Goal: Transaction & Acquisition: Purchase product/service

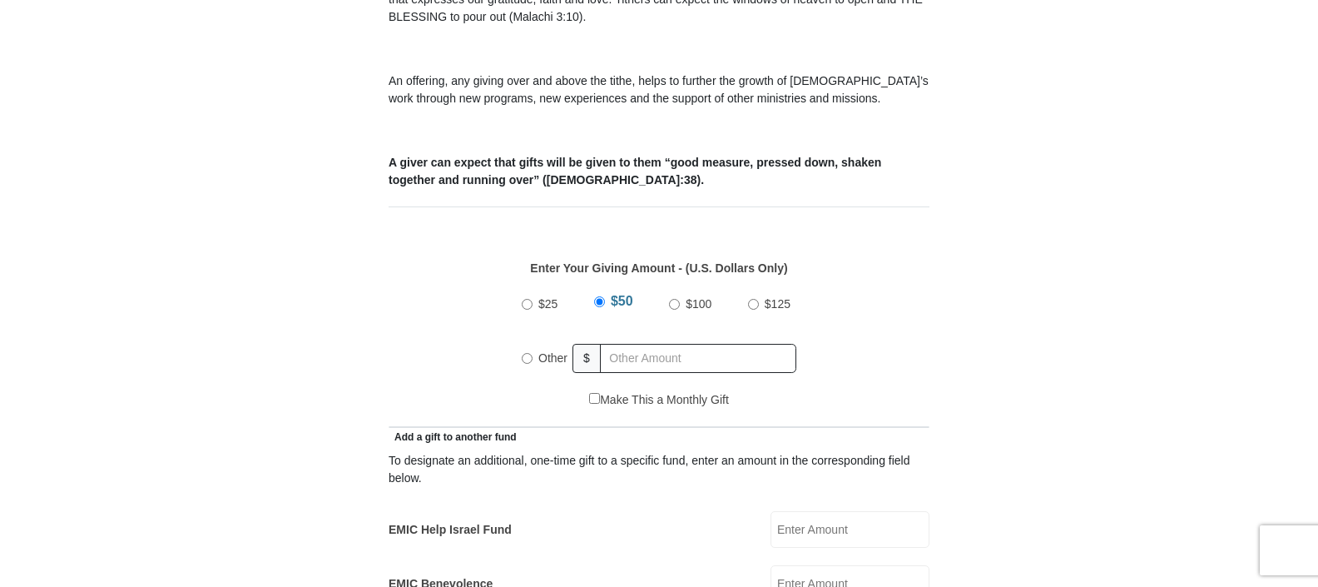
scroll to position [592, 0]
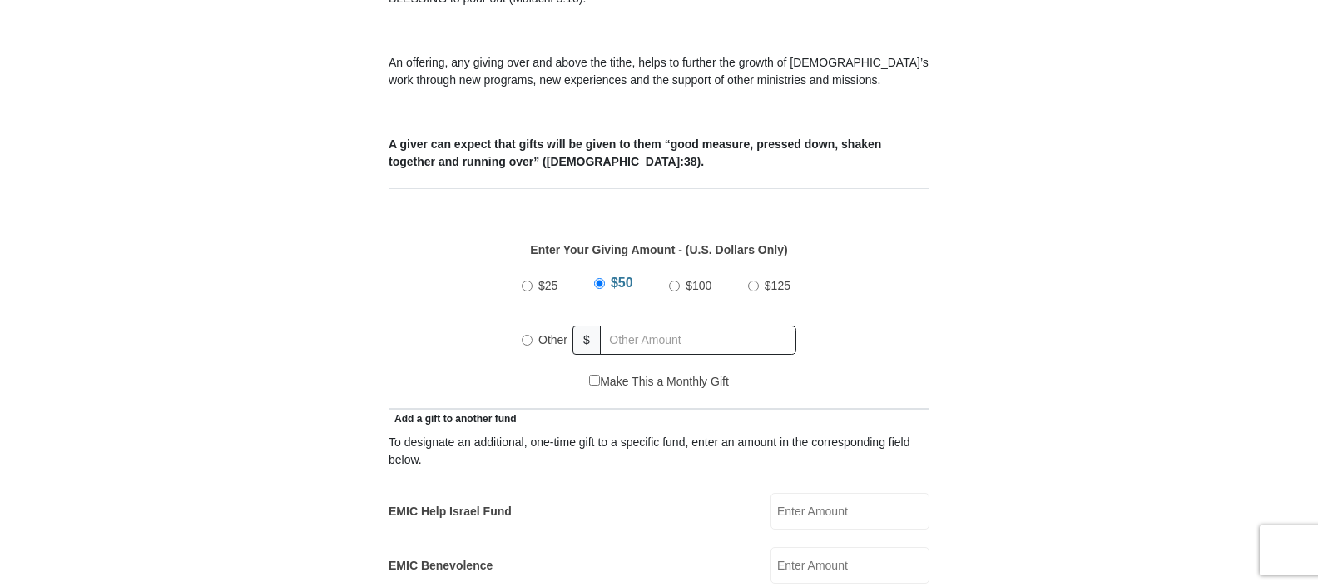
click at [526, 335] on input "Other" at bounding box center [527, 340] width 11 height 11
radio input "true"
click at [639, 325] on input "text" at bounding box center [701, 339] width 191 height 29
click at [676, 325] on input "text" at bounding box center [701, 339] width 191 height 29
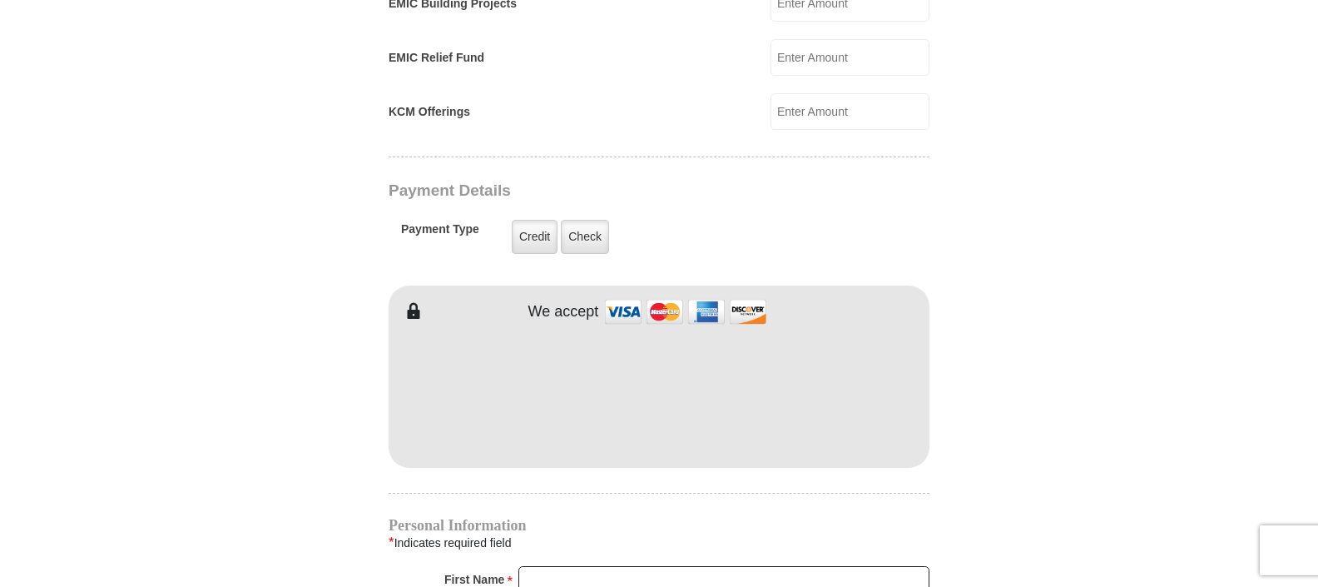
scroll to position [1212, 0]
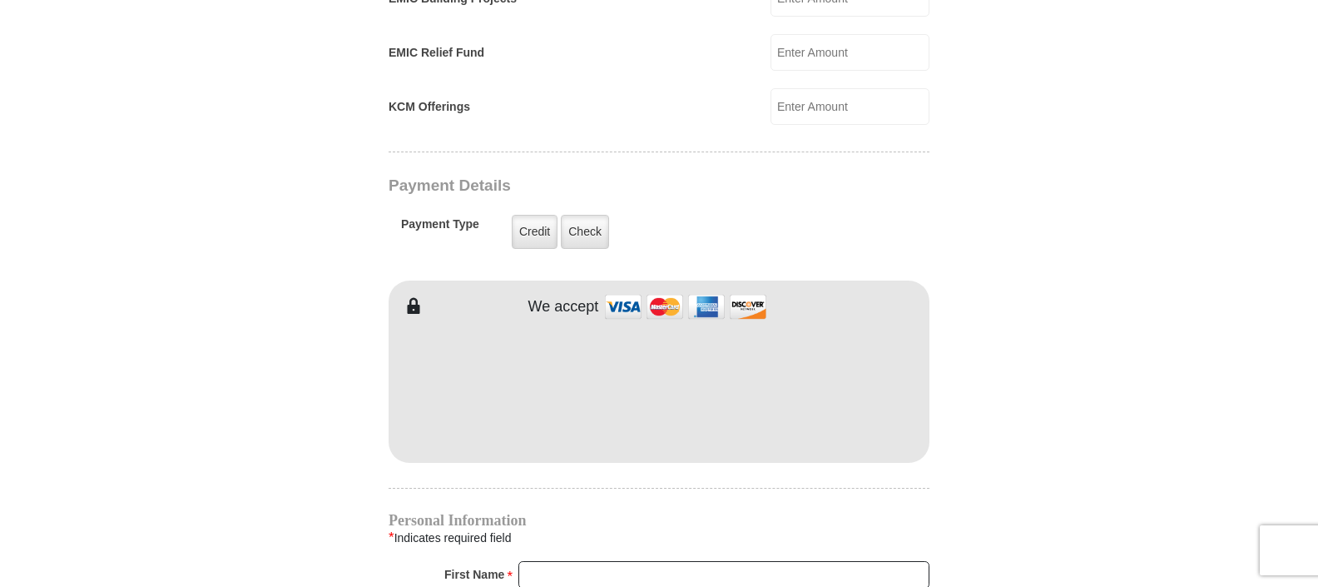
type input "75"
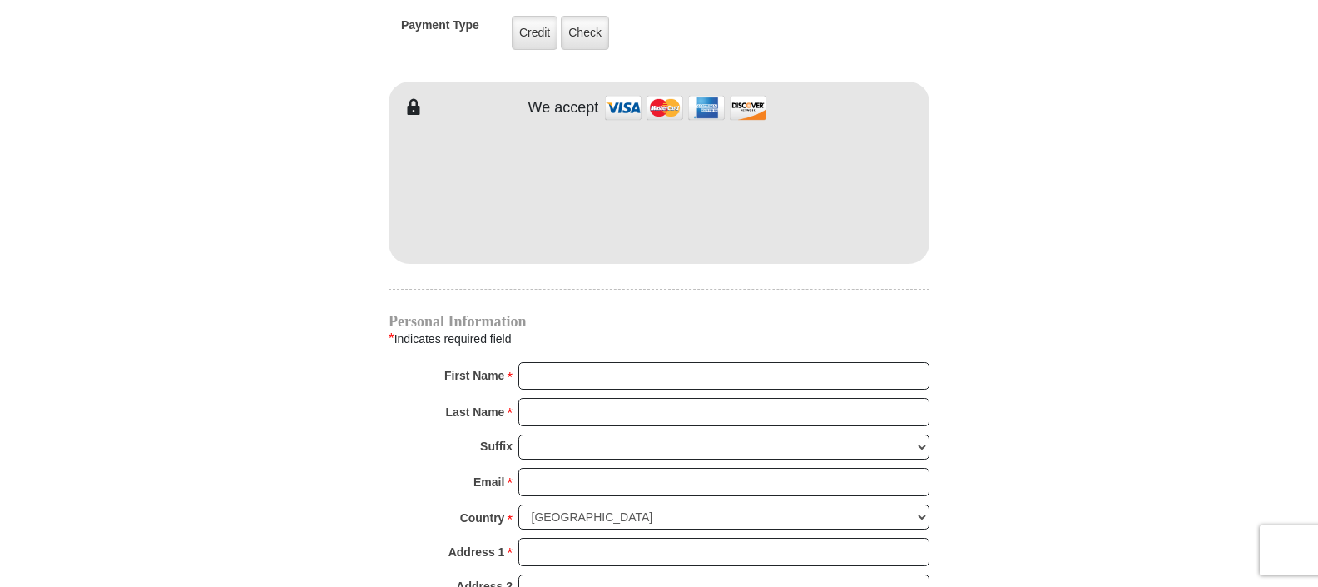
scroll to position [1530, 0]
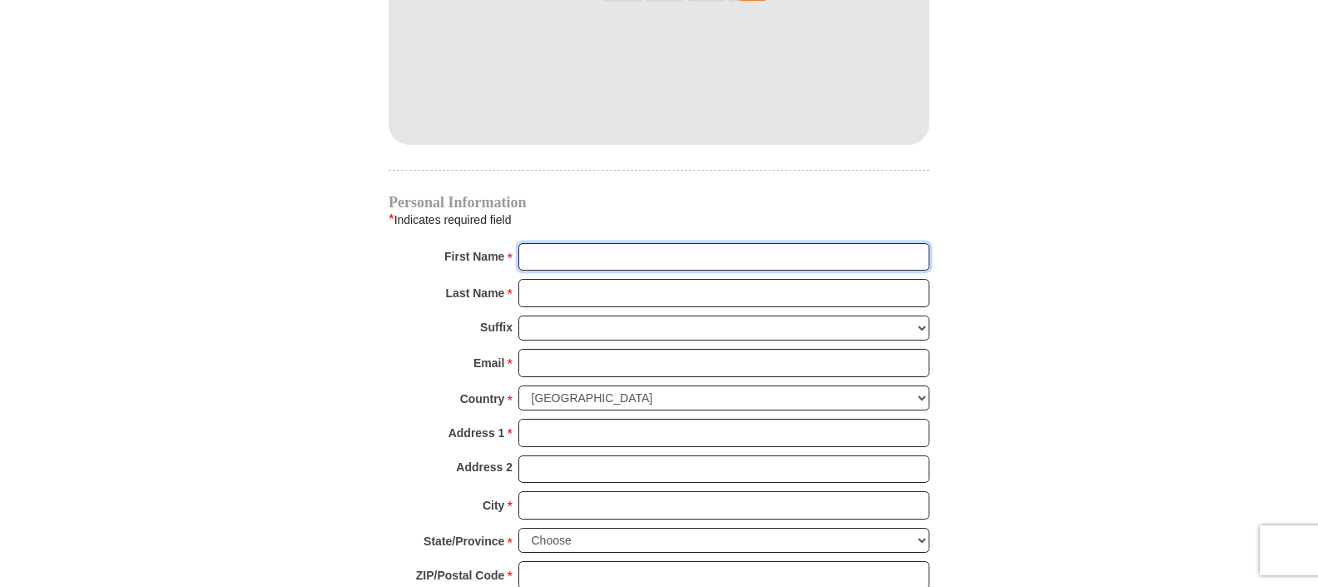
click at [538, 243] on input "First Name *" at bounding box center [723, 257] width 411 height 28
type input "[PERSON_NAME]"
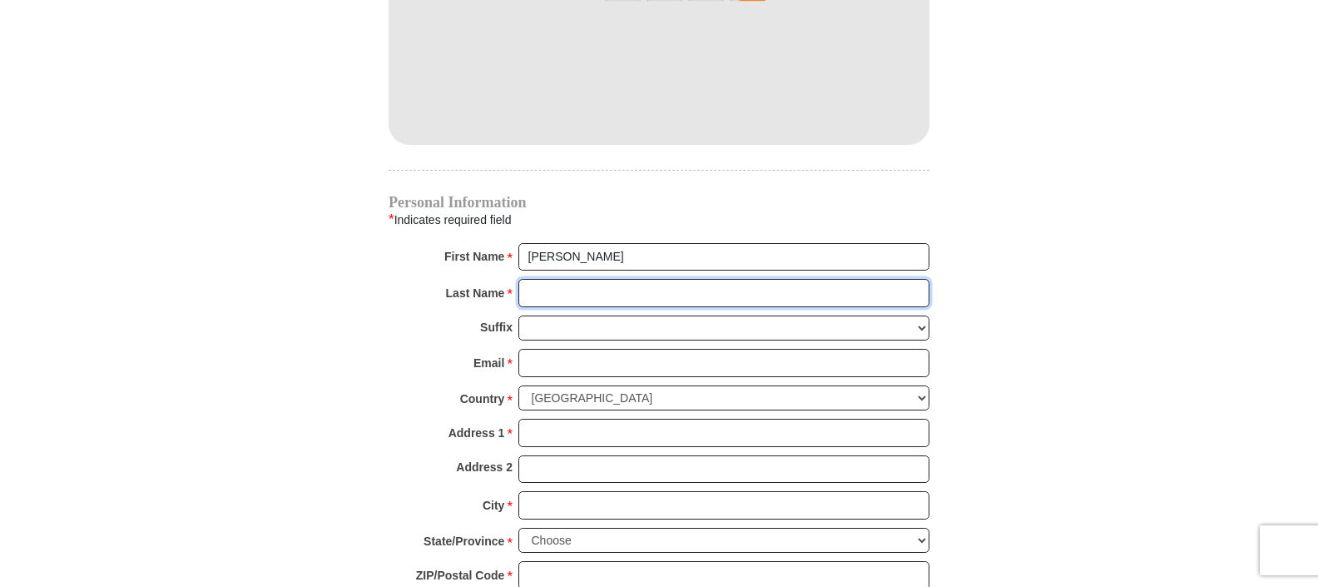
click at [564, 279] on input "Last Name *" at bounding box center [723, 293] width 411 height 28
type input "[PERSON_NAME]"
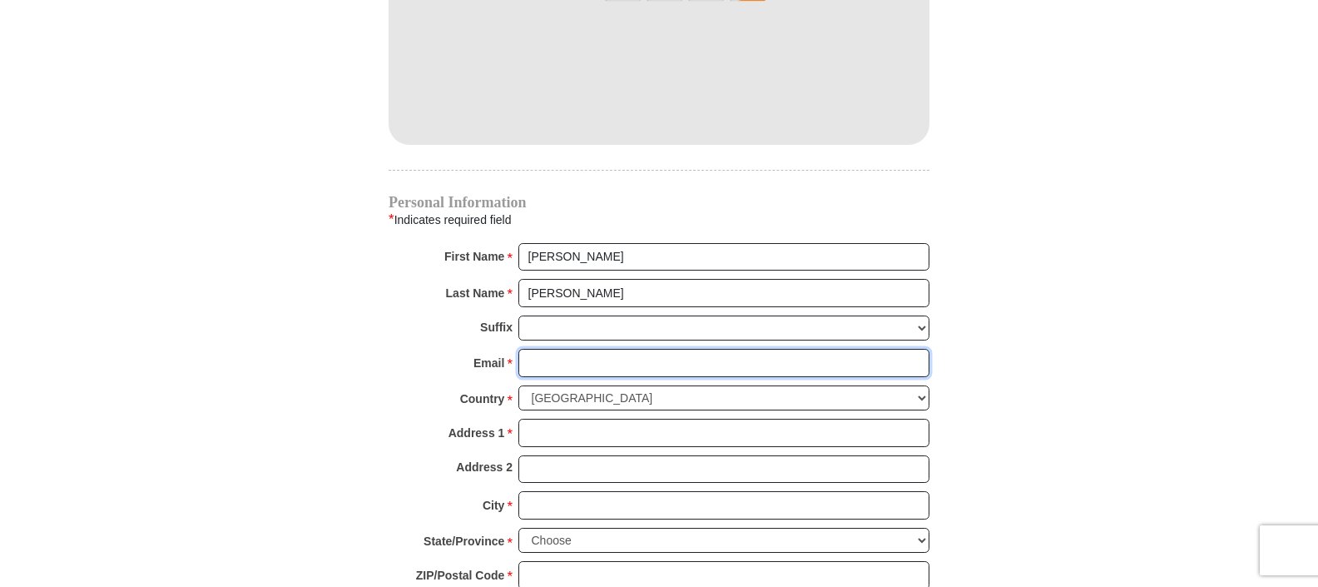
click at [553, 349] on input "Email *" at bounding box center [723, 363] width 411 height 28
click at [529, 349] on input "Email *" at bounding box center [723, 363] width 411 height 28
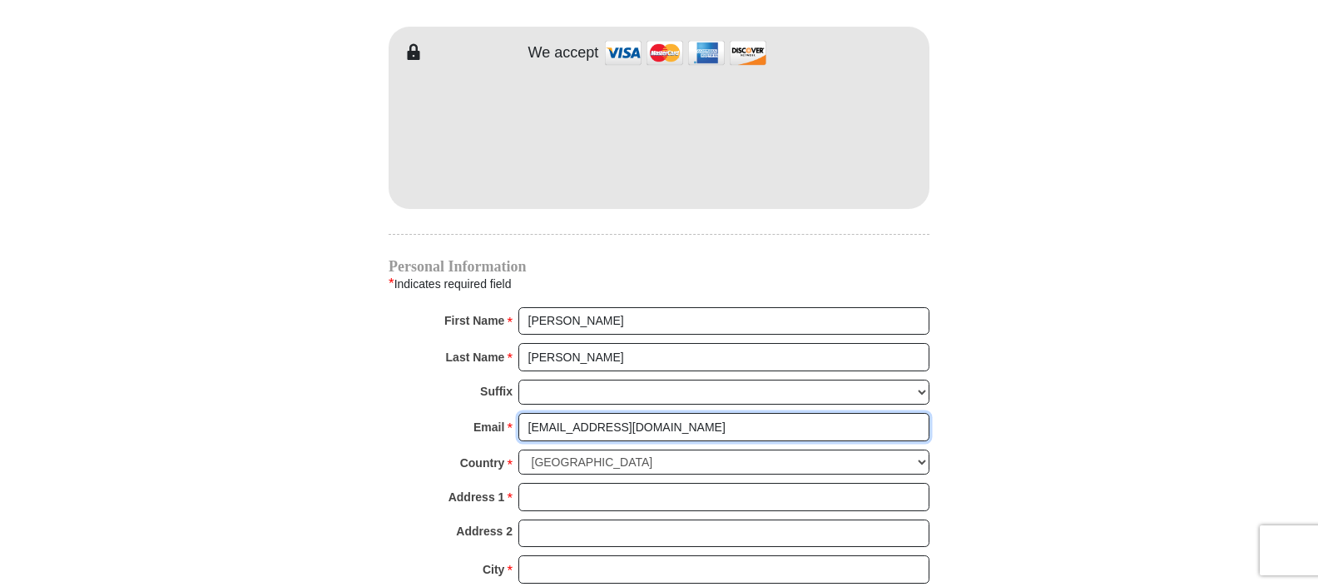
scroll to position [1447, 0]
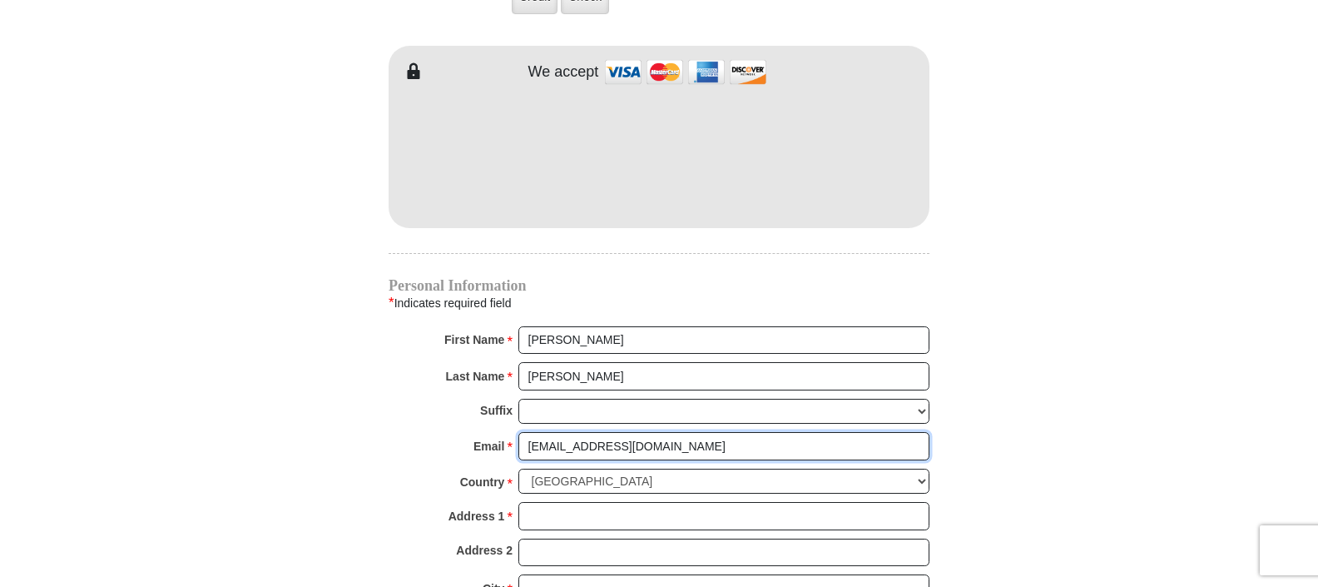
type input "[EMAIL_ADDRESS][DOMAIN_NAME]"
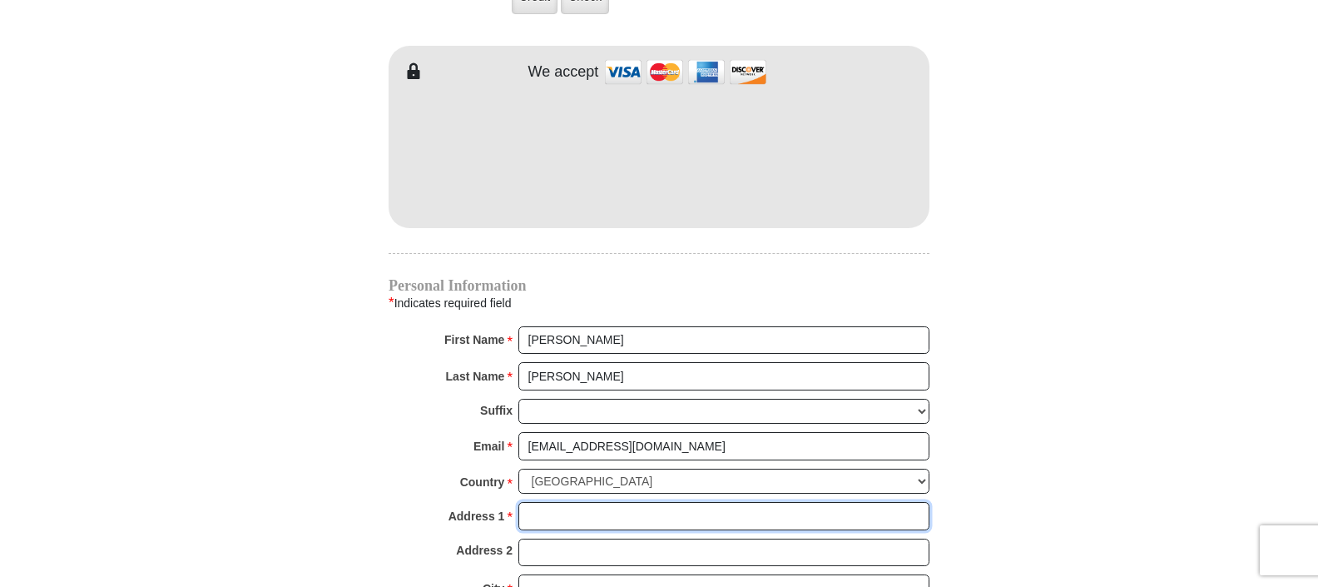
click at [553, 502] on input "Address 1 *" at bounding box center [723, 516] width 411 height 28
type input "25302 State Route 772"
type input "Waverly"
select select "OH"
type input "45690"
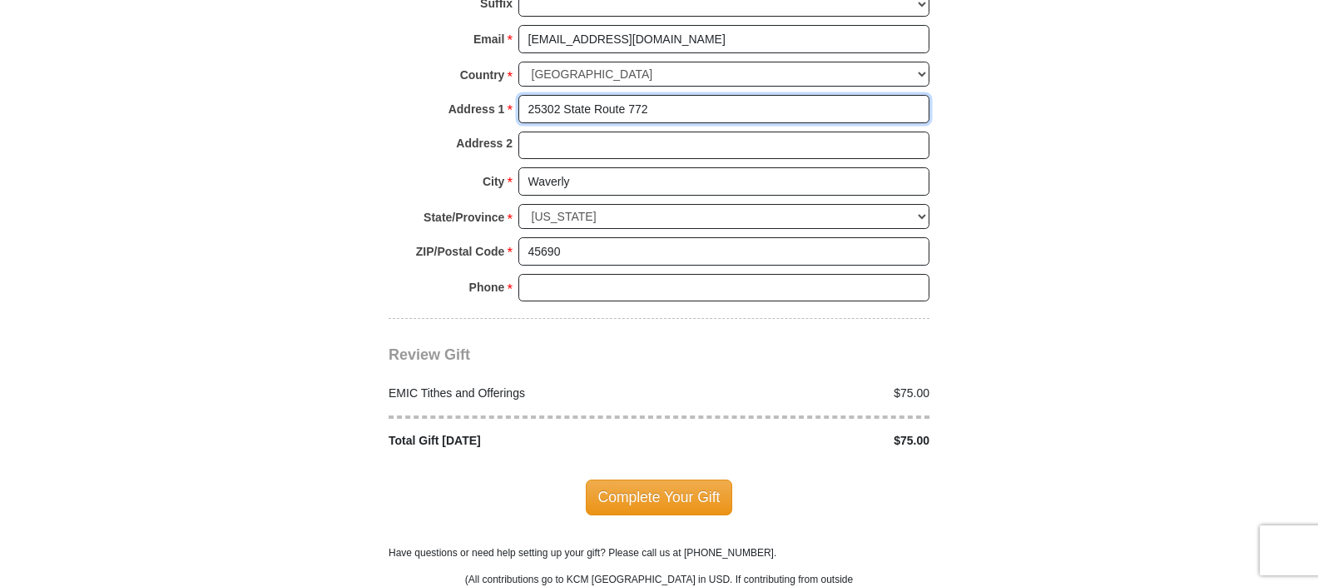
scroll to position [1858, 0]
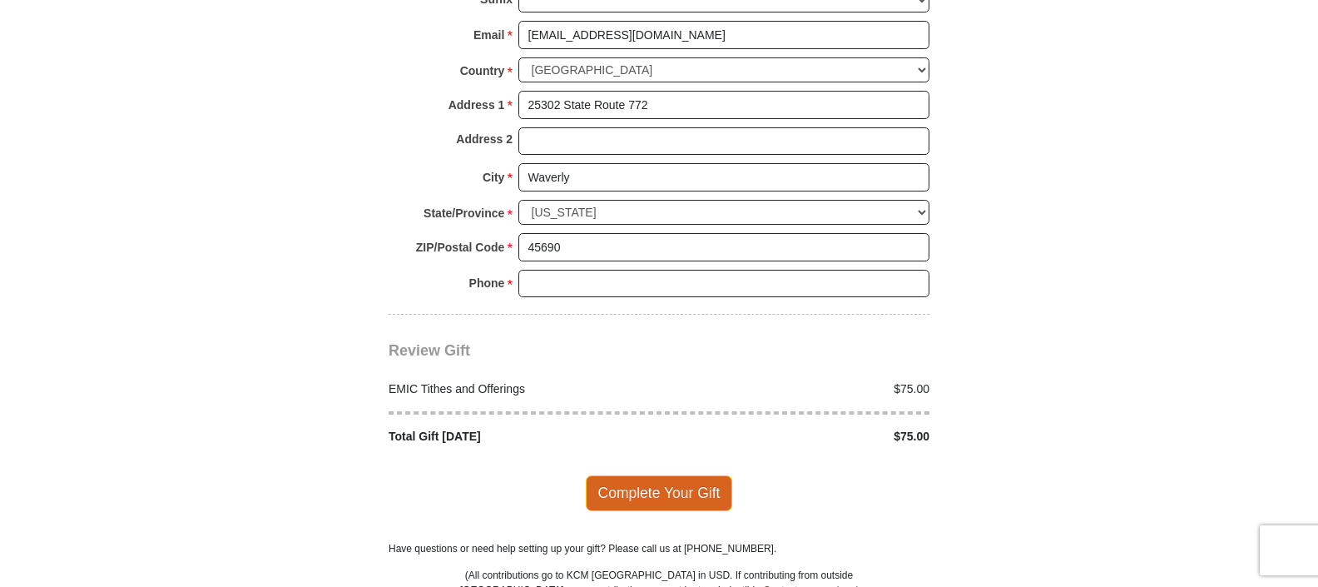
click at [688, 475] on span "Complete Your Gift" at bounding box center [659, 492] width 147 height 35
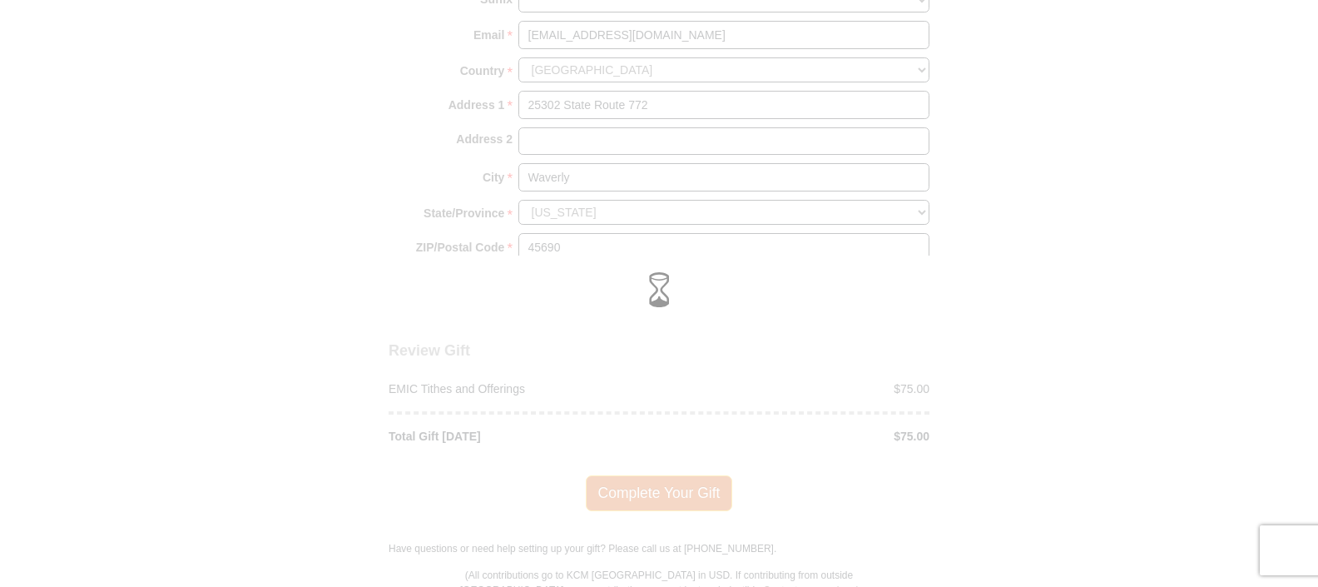
click at [688, 474] on div at bounding box center [659, 293] width 1318 height 587
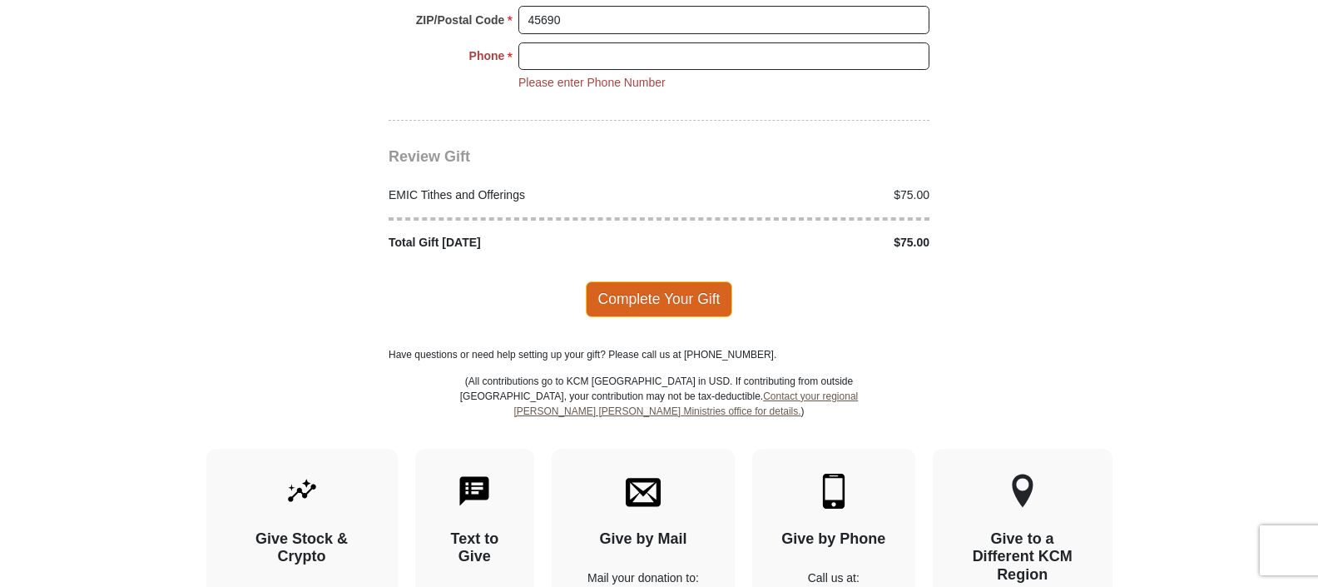
scroll to position [2094, 0]
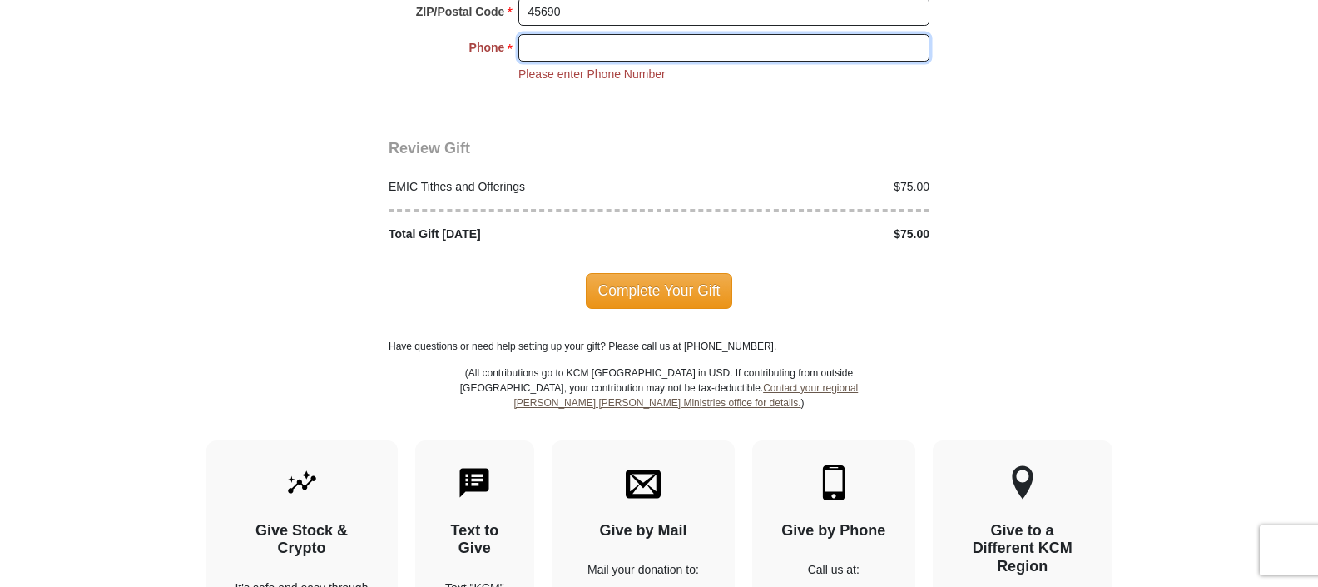
click at [554, 34] on input "Phone * *" at bounding box center [723, 48] width 411 height 28
type input "7407082609"
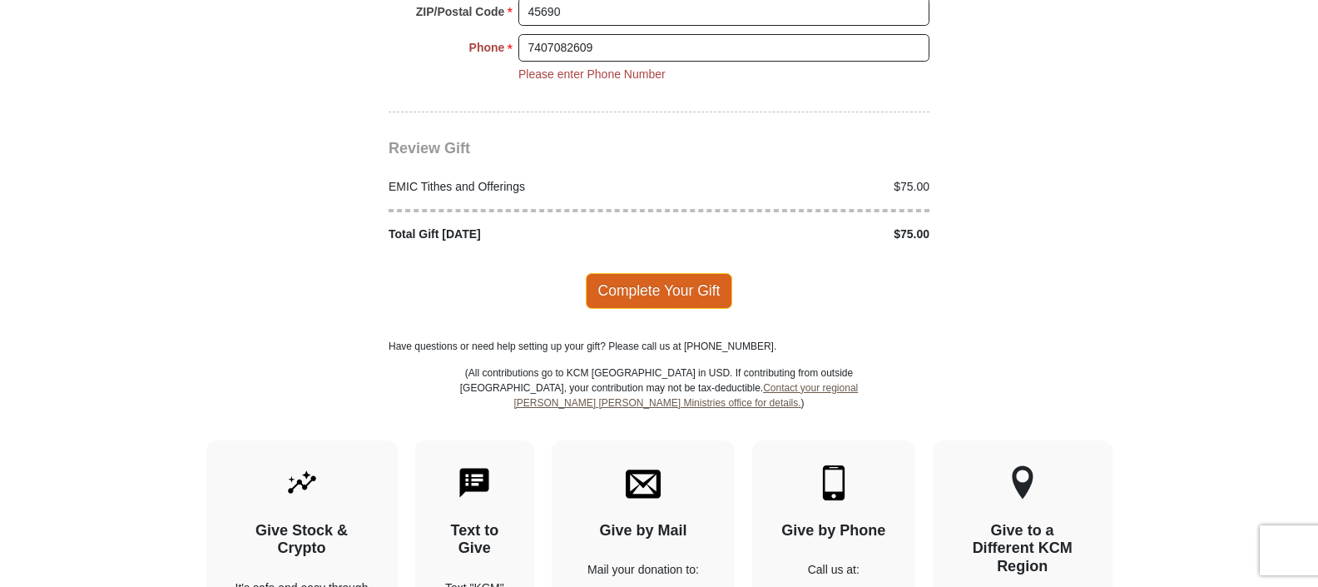
click at [688, 277] on span "Complete Your Gift" at bounding box center [659, 290] width 147 height 35
